Goal: Check status: Check status

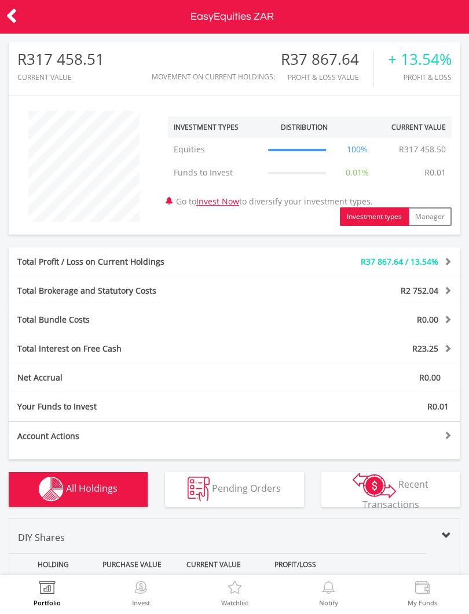
scroll to position [111, 151]
click at [39, 582] on img at bounding box center [47, 589] width 18 height 16
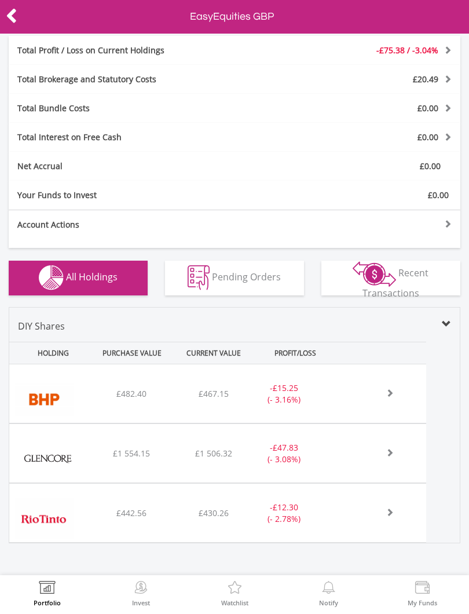
scroll to position [244, 0]
click at [155, 398] on div "£482.40" at bounding box center [130, 394] width 79 height 12
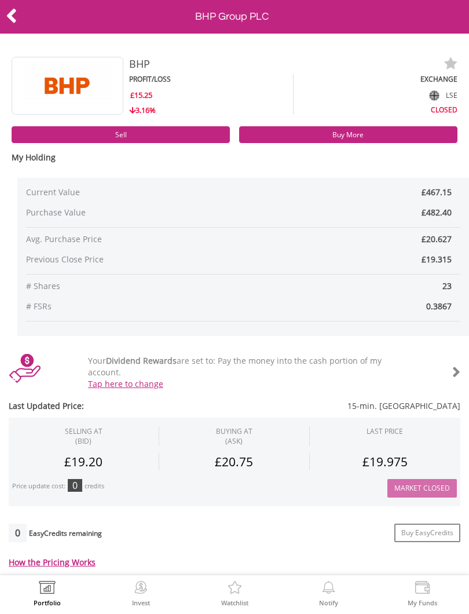
click at [3, 18] on div at bounding box center [23, 17] width 47 height 24
click at [14, 24] on icon at bounding box center [12, 16] width 12 height 23
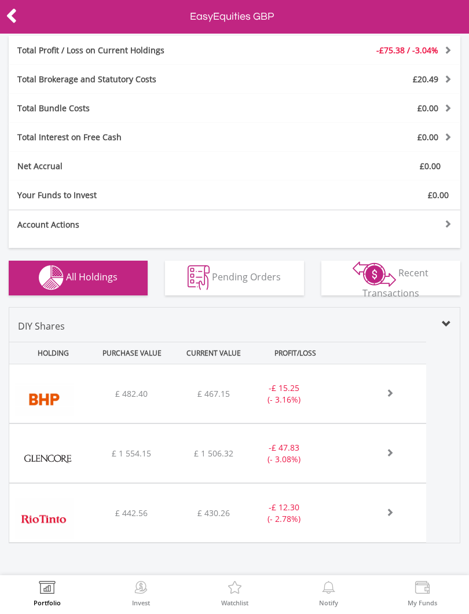
scroll to position [244, 0]
click at [230, 520] on div "﻿ Rio Tinto PLC £ 442.56 £ 430.26 £ 47.97 - £ 12.30 (- 2.78%)" at bounding box center [217, 512] width 417 height 58
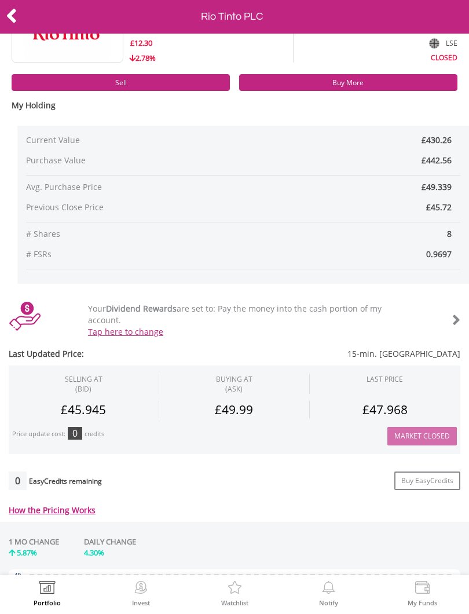
scroll to position [53, 0]
